Goal: Navigation & Orientation: Find specific page/section

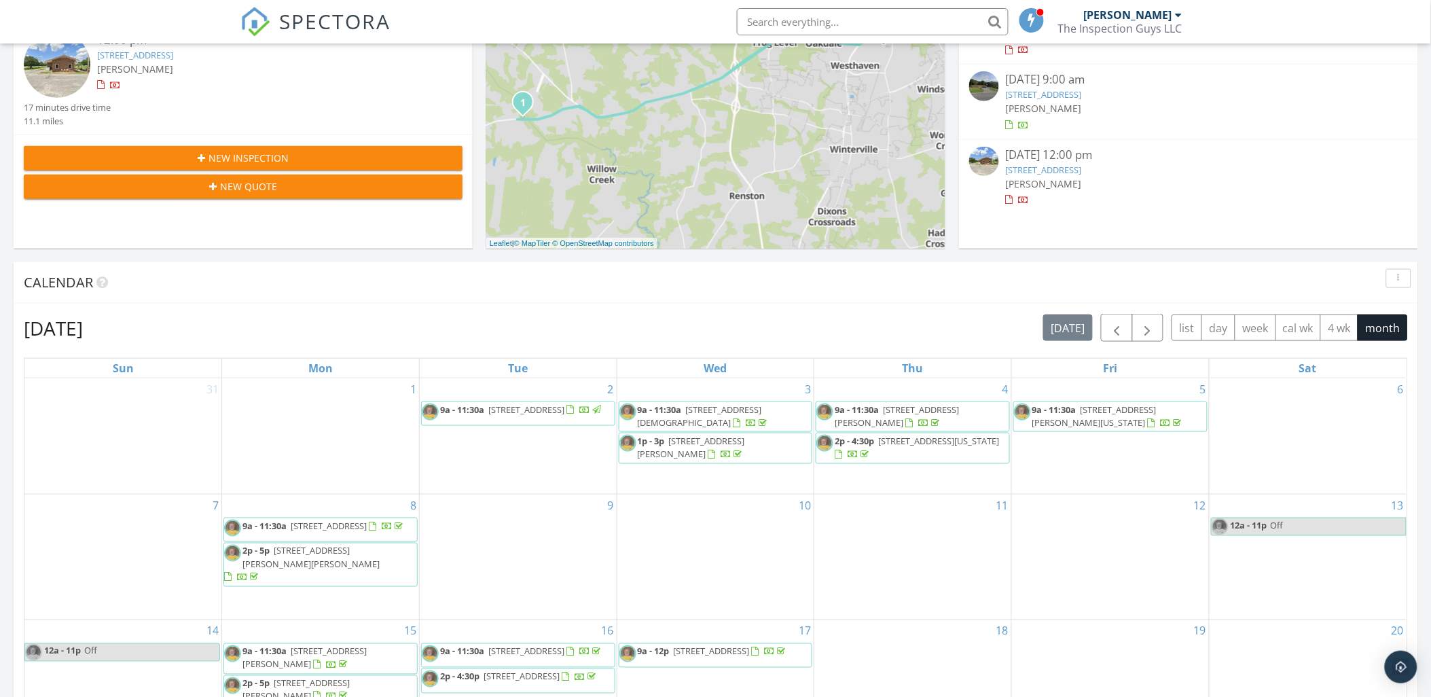
scroll to position [830, 0]
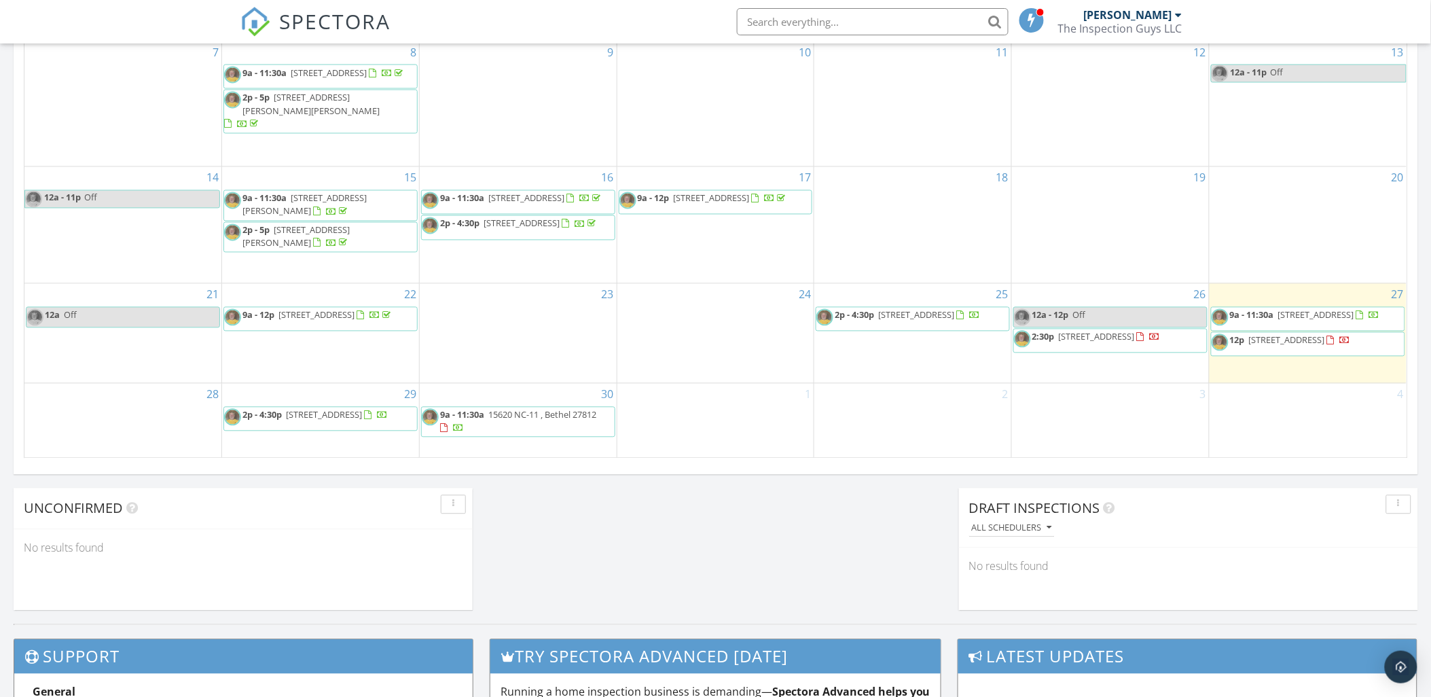
click at [1105, 331] on span "2:30p 4208 Legacy Park Wy , Ayden 28513" at bounding box center [1087, 341] width 147 height 20
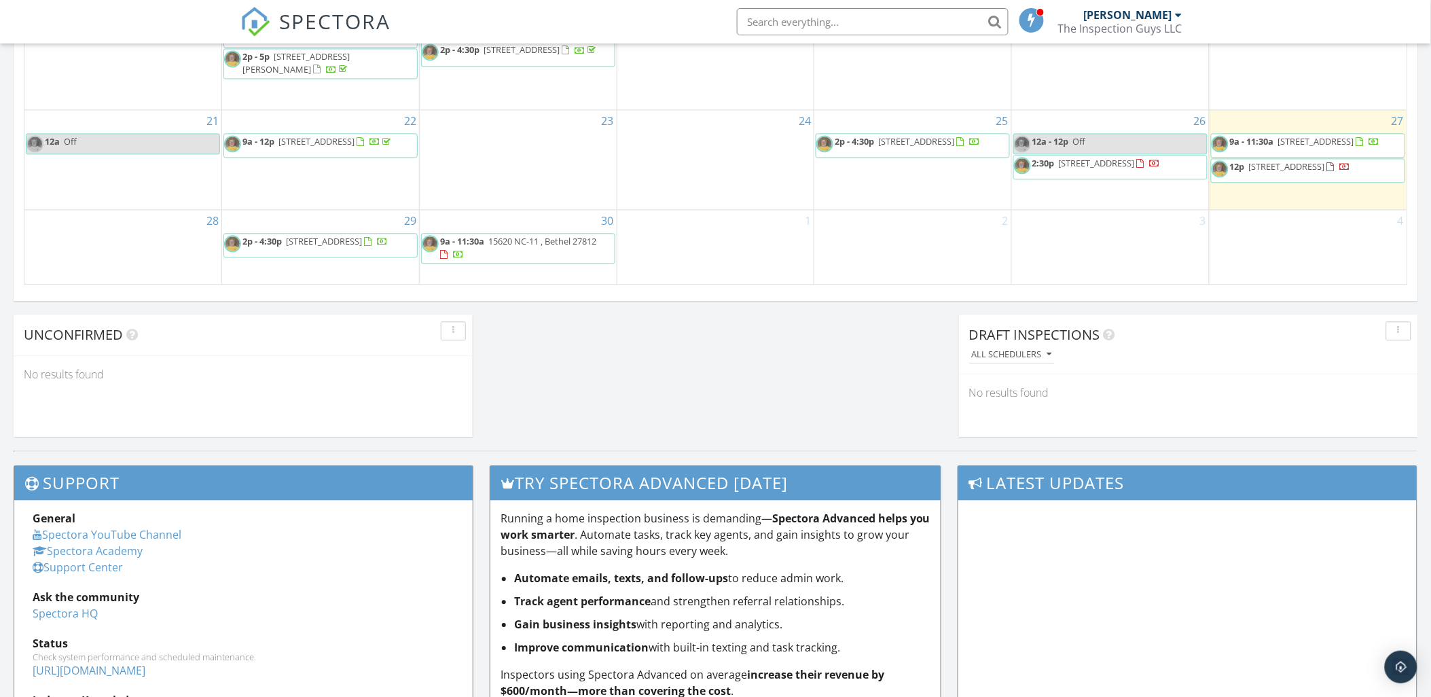
scroll to position [802, 0]
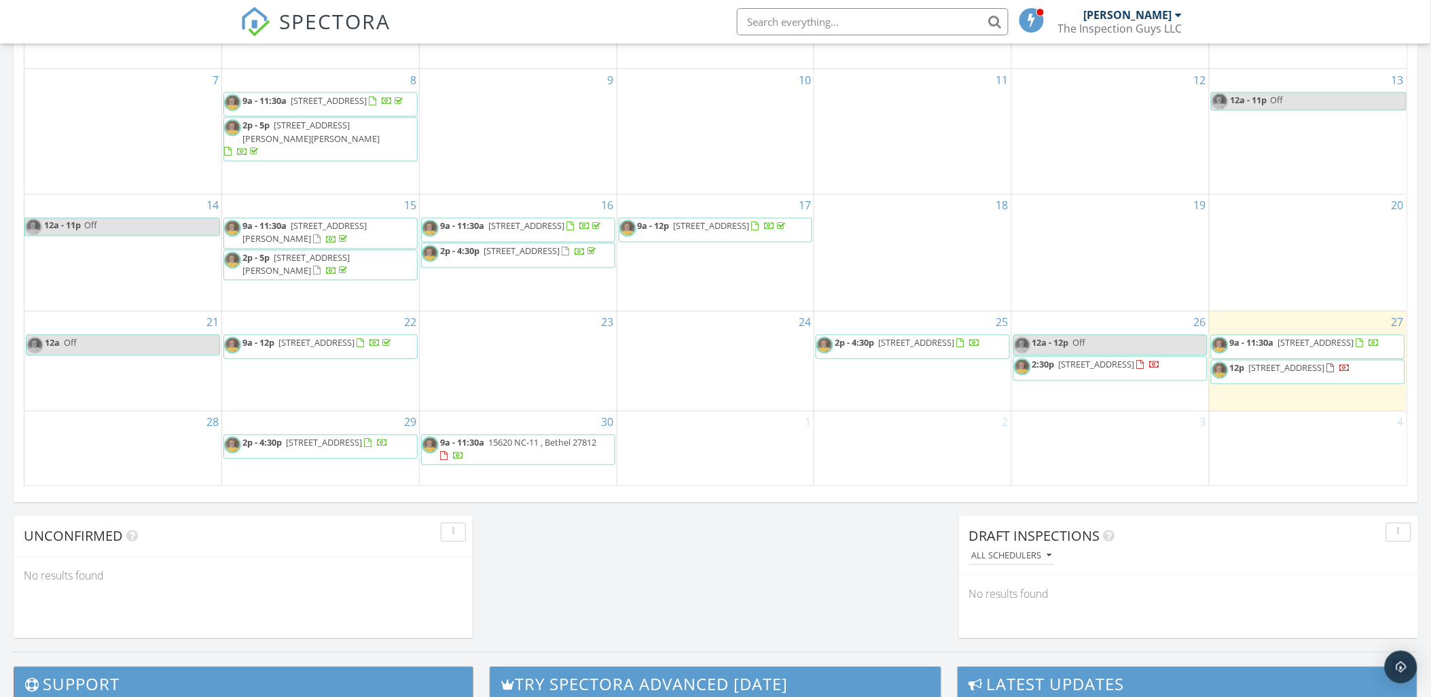
click at [1318, 362] on span "[STREET_ADDRESS]" at bounding box center [1287, 368] width 76 height 12
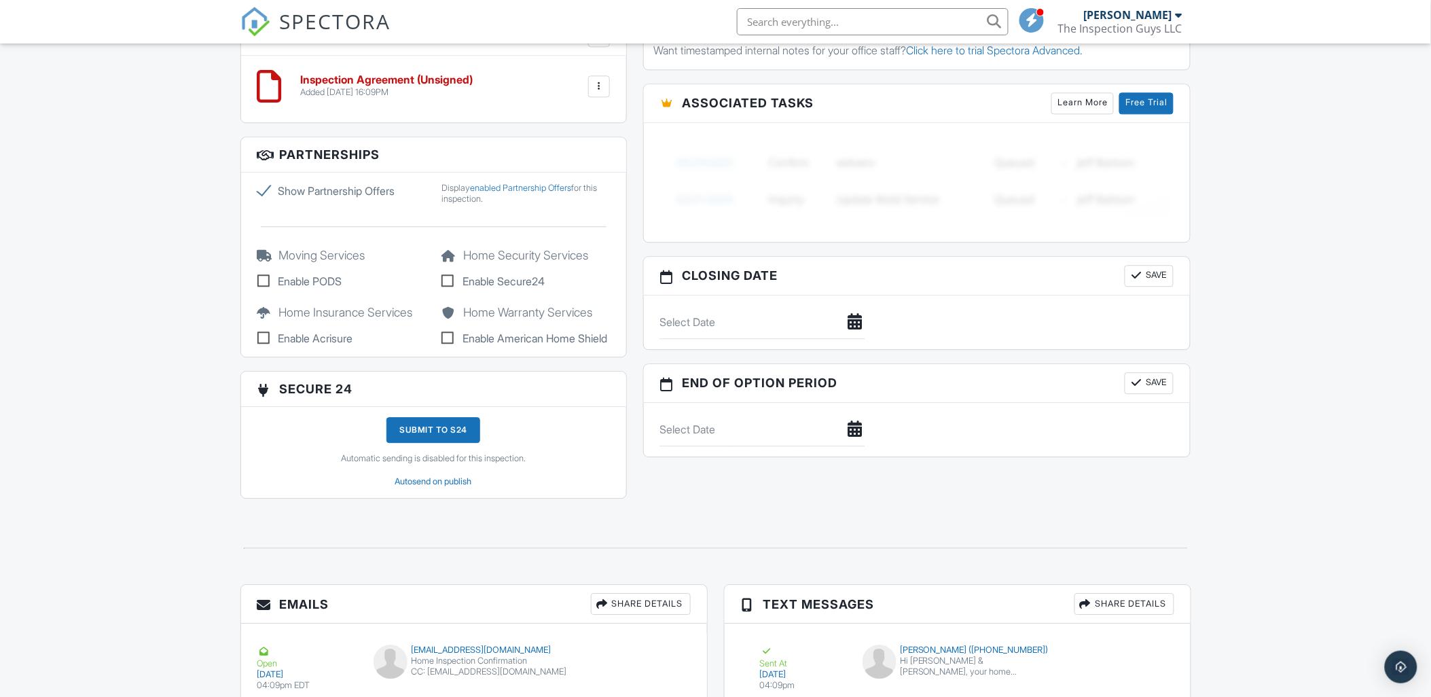
scroll to position [856, 0]
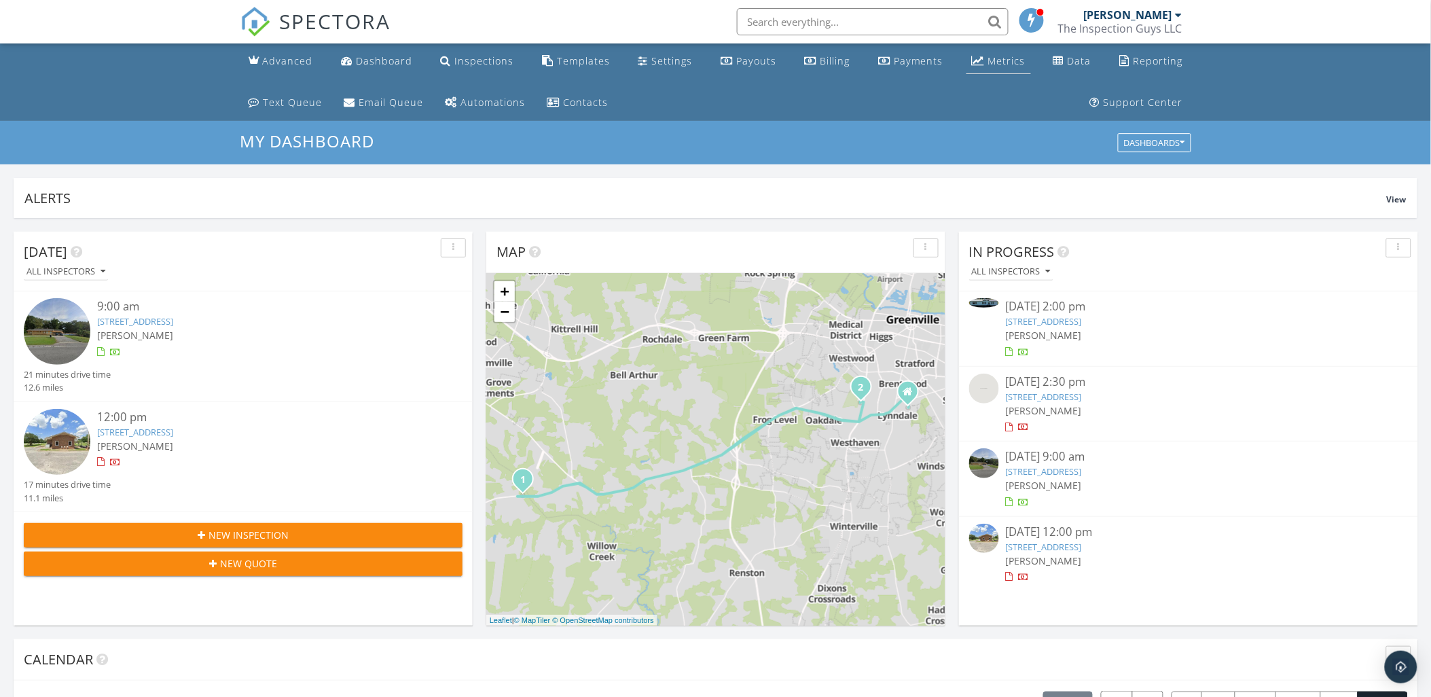
click at [1014, 54] on div "Metrics" at bounding box center [1006, 60] width 37 height 13
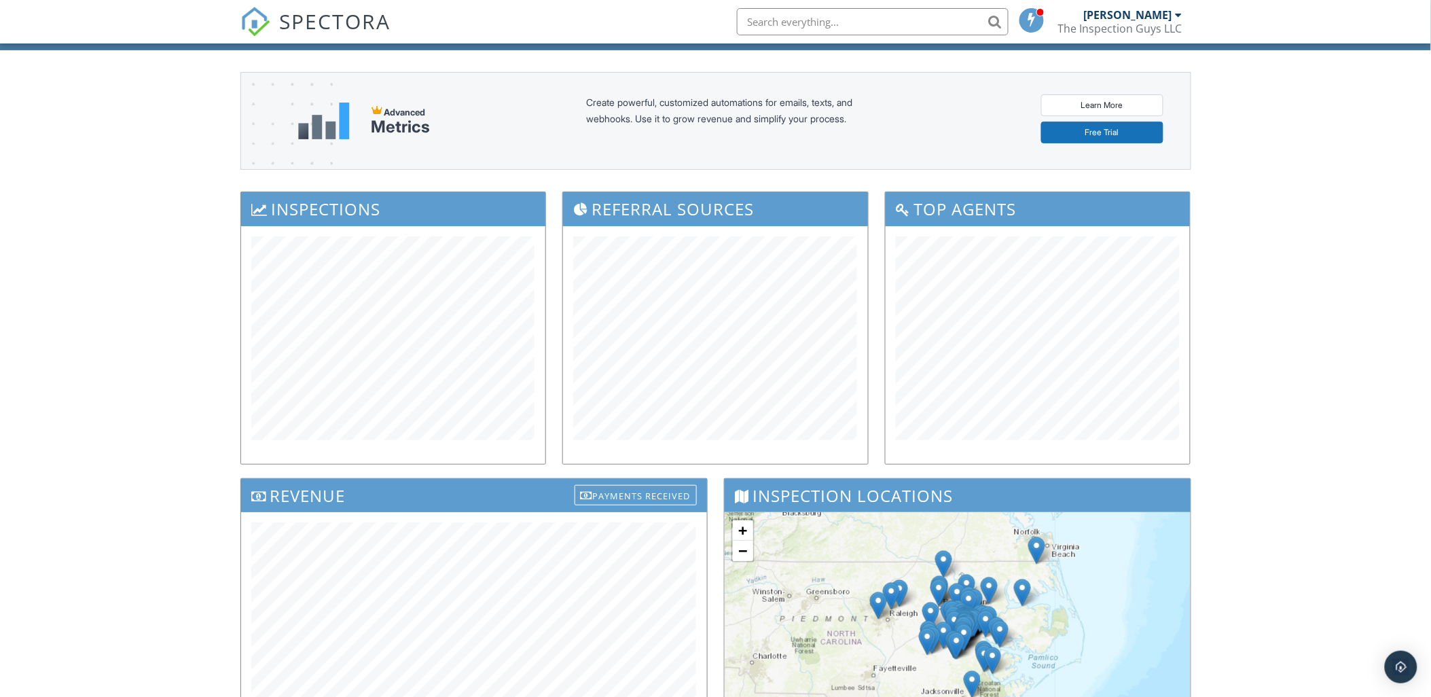
scroll to position [226, 0]
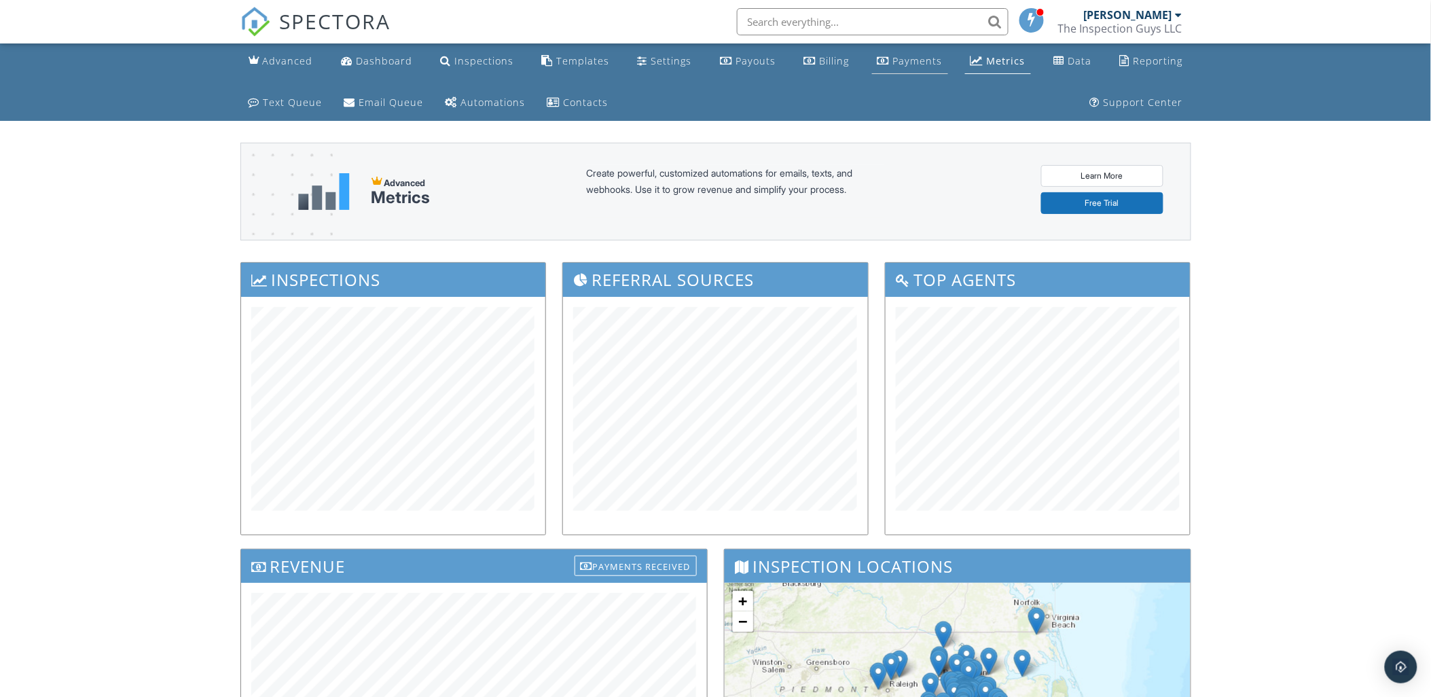
click at [885, 56] on div "Payments" at bounding box center [884, 60] width 12 height 11
click at [1007, 61] on div "Metrics" at bounding box center [1006, 60] width 39 height 13
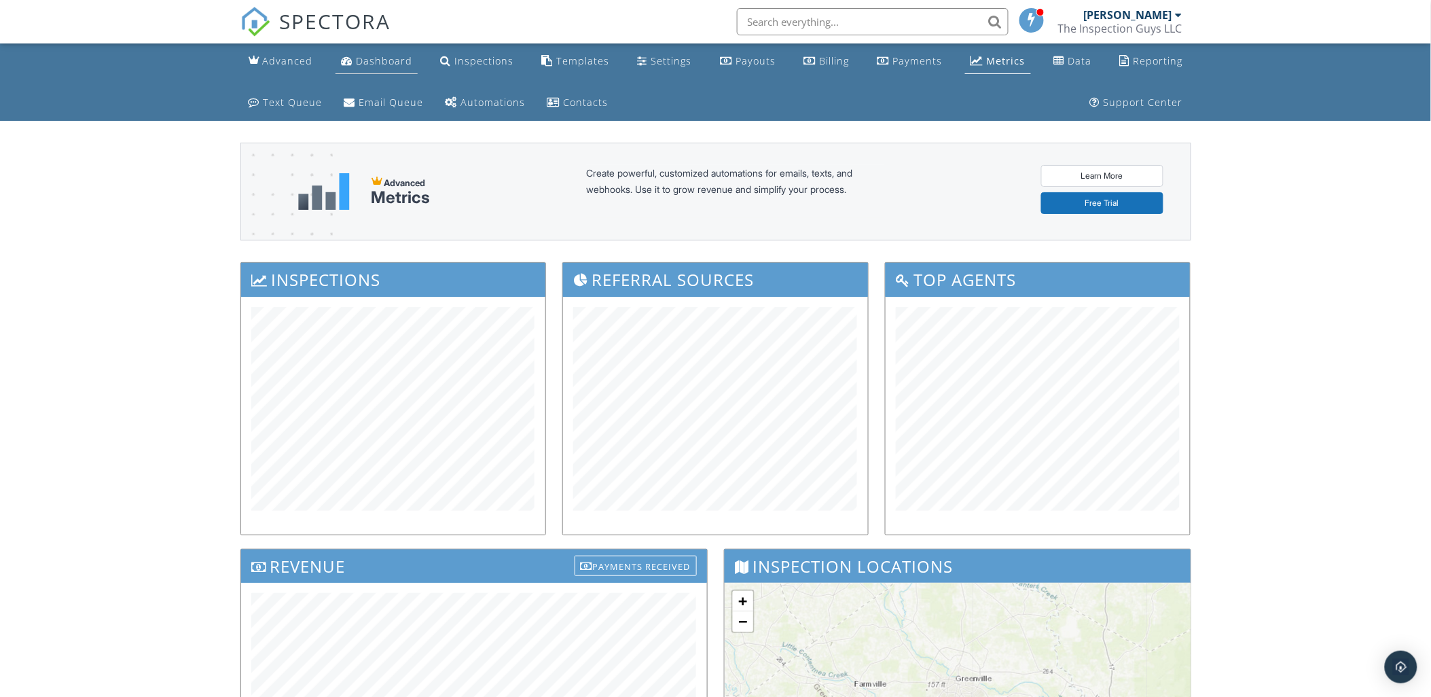
click at [363, 62] on div "Dashboard" at bounding box center [384, 60] width 56 height 13
